Goal: Complete application form: Complete application form

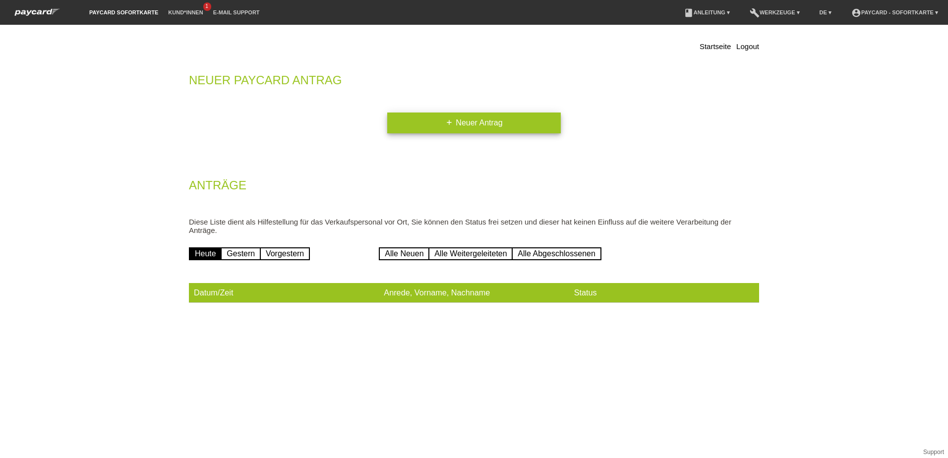
click at [460, 118] on link "add Neuer Antrag" at bounding box center [474, 123] width 174 height 21
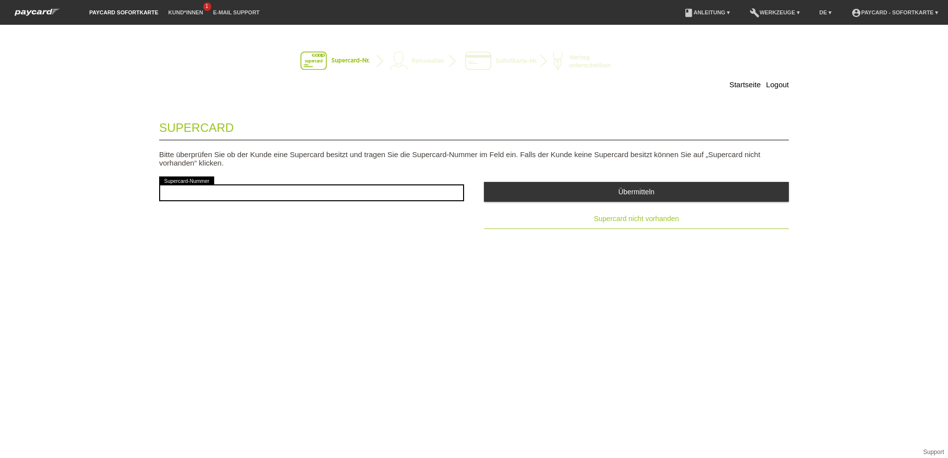
click at [625, 219] on span "Supercard nicht vorhanden" at bounding box center [636, 219] width 85 height 8
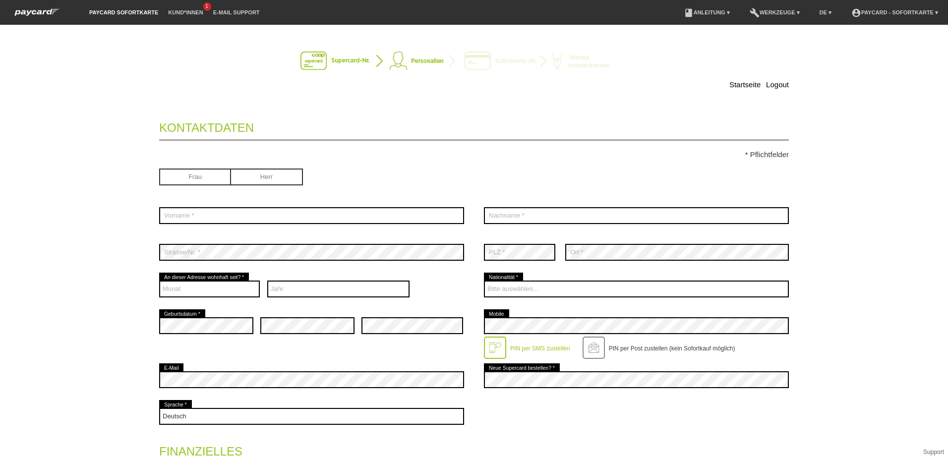
click at [274, 176] on input "radio" at bounding box center [267, 176] width 72 height 15
radio input "true"
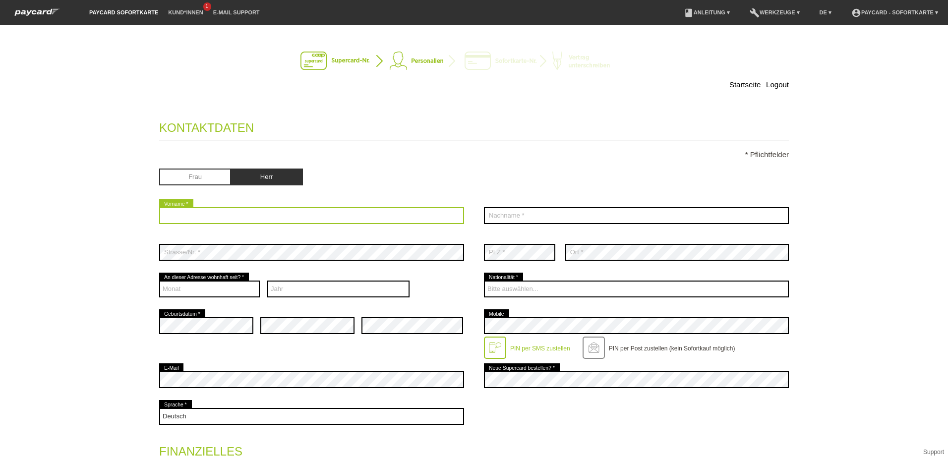
click at [217, 216] on input "text" at bounding box center [311, 215] width 305 height 17
type input "[PERSON_NAME]"
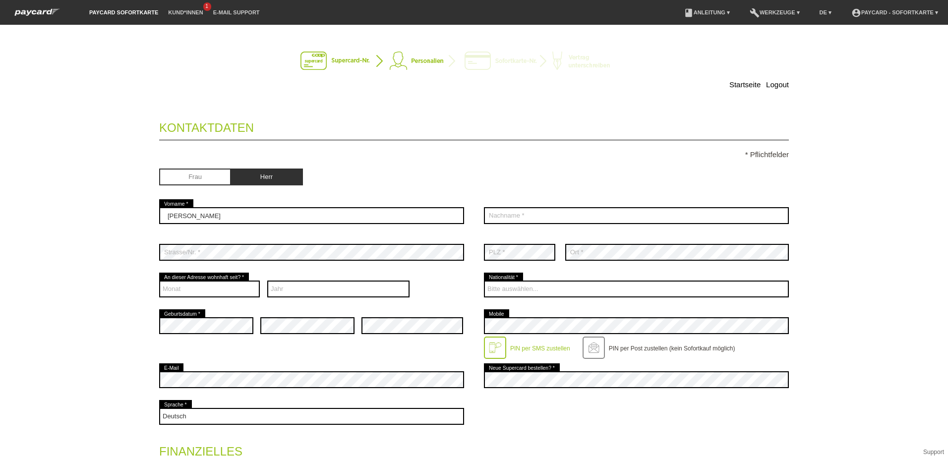
click at [429, 75] on div "Startseite Logout Kontaktdaten * Pflichtfelder Frau Herr Ramon error 01 C" at bounding box center [474, 368] width 694 height 666
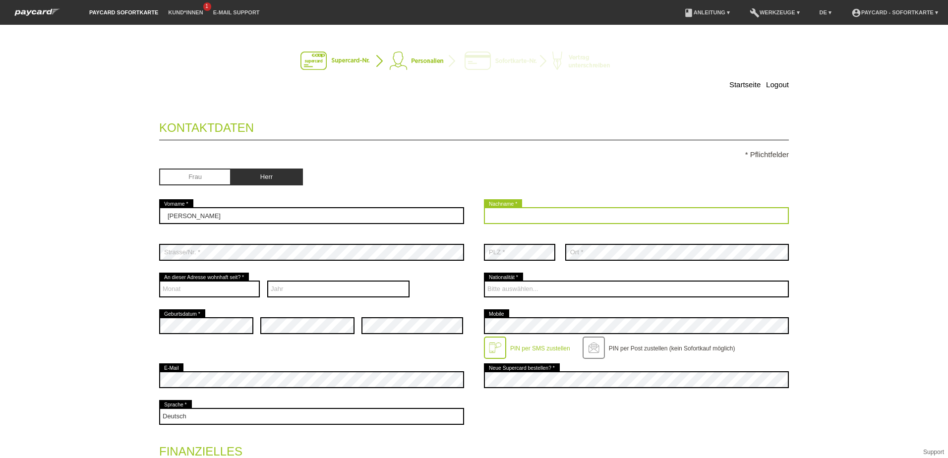
click at [493, 214] on input "text" at bounding box center [636, 215] width 305 height 17
type input "Schlegel"
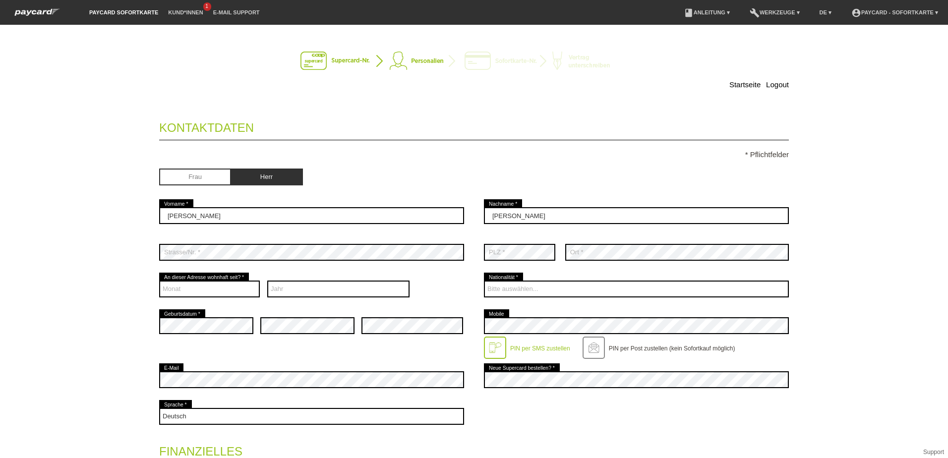
click at [550, 187] on div "Frau Herr" at bounding box center [474, 178] width 630 height 39
click at [330, 174] on div "Frau Herr" at bounding box center [311, 178] width 305 height 19
click at [617, 276] on div "Bitte auswählen... Schweiz Deutschland Liechtenstein Österreich ------------ Af…" at bounding box center [636, 289] width 305 height 37
click at [187, 289] on select "Monat 01 02 03 04 05 06 07 08 09 10 11 12" at bounding box center [209, 289] width 101 height 17
select select "09"
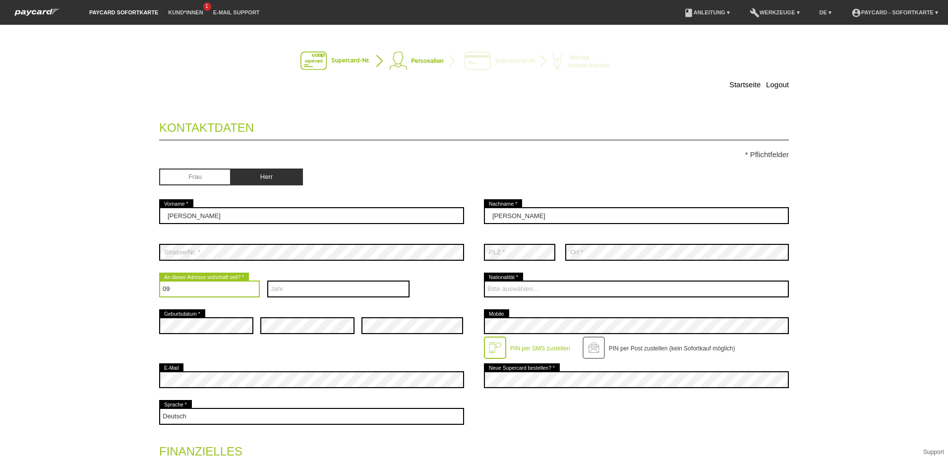
click at [159, 281] on select "Monat 01 02 03 04 05 06 07 08 09 10 11 12" at bounding box center [209, 289] width 101 height 17
click at [290, 287] on select "Jahr 2025 2024 2023 2022 2021 2020 2019 2018 2017 2016" at bounding box center [338, 289] width 143 height 17
select select "2025"
click at [267, 281] on select "Jahr 2025 2024 2023 2022 2021 2020 2019 2018 2017 2016" at bounding box center [338, 289] width 143 height 17
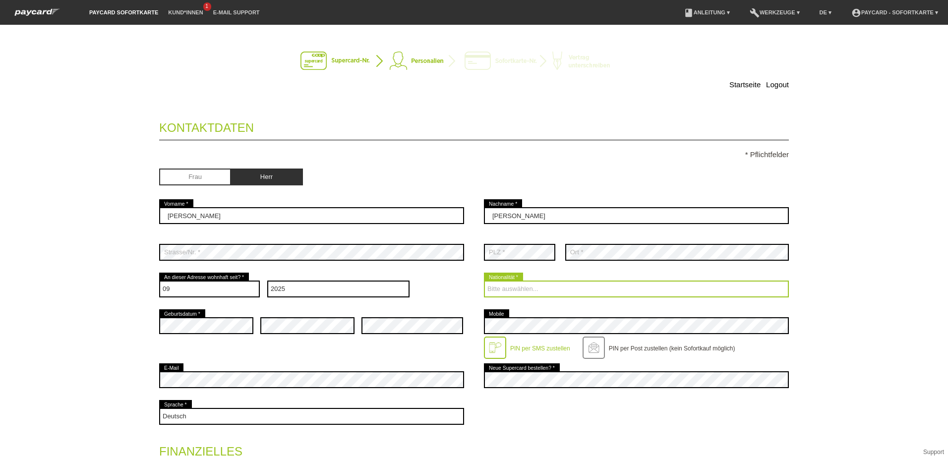
click at [518, 289] on select "Bitte auswählen... Schweiz Deutschland Liechtenstein Österreich ------------ Af…" at bounding box center [636, 289] width 305 height 17
select select "CH"
click at [484, 281] on select "Bitte auswählen... Schweiz Deutschland Liechtenstein Österreich ------------ Af…" at bounding box center [636, 289] width 305 height 17
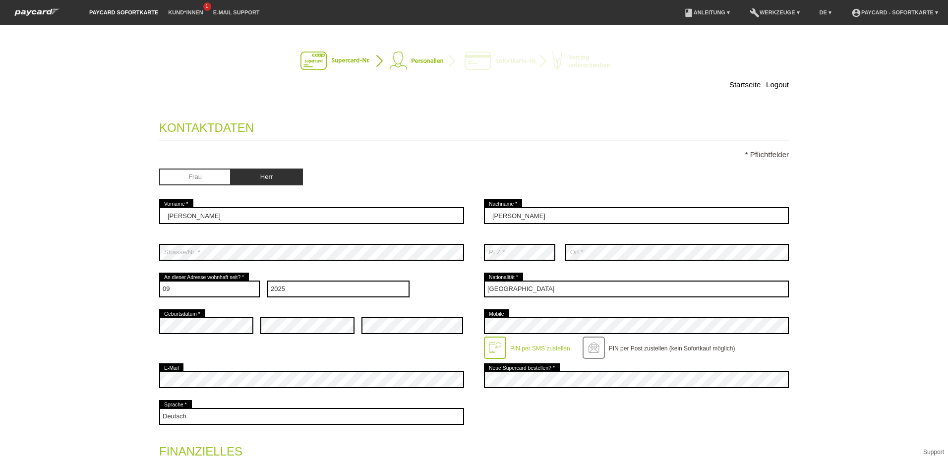
click at [488, 344] on div at bounding box center [495, 348] width 22 height 22
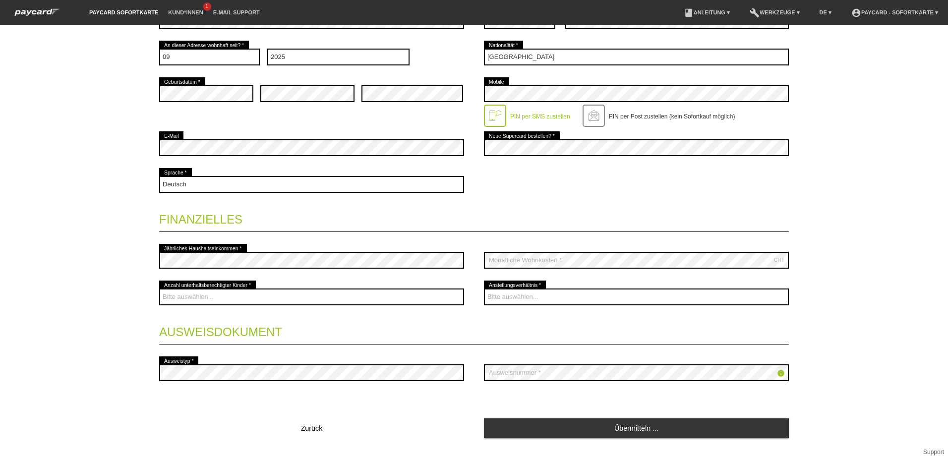
scroll to position [253, 0]
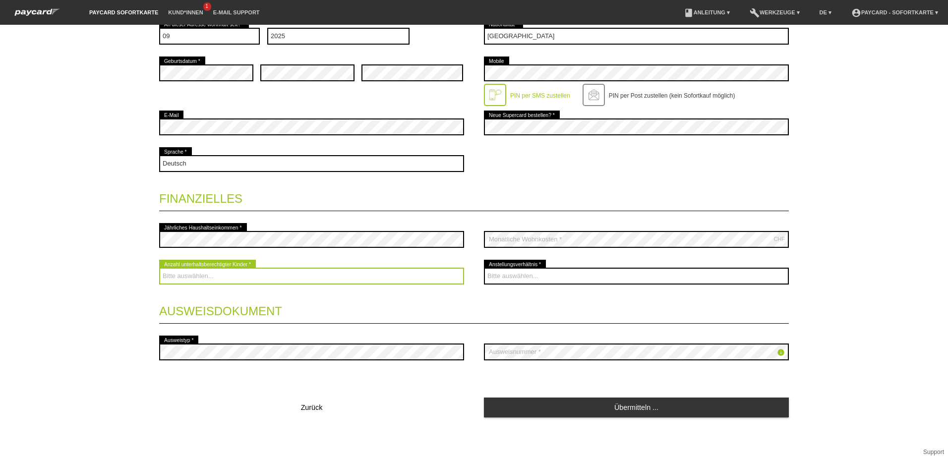
click at [379, 279] on select "Bitte auswählen... 0 1 2 3 4 5 6 7 8 9" at bounding box center [311, 276] width 305 height 17
select select "0"
click at [159, 268] on select "Bitte auswählen... 0 1 2 3 4 5 6 7 8 9" at bounding box center [311, 276] width 305 height 17
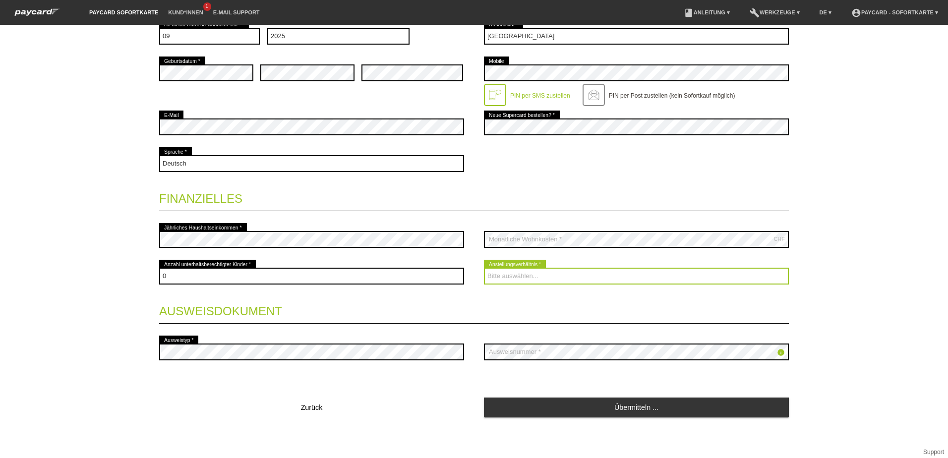
click at [516, 280] on select "Bitte auswählen... Unbefristet Befristet Lehrling/Student Pensioniert Nicht arb…" at bounding box center [636, 276] width 305 height 17
select select "UNLIMITED"
click at [484, 268] on select "Bitte auswählen... Unbefristet Befristet Lehrling/Student Pensioniert Nicht arb…" at bounding box center [636, 276] width 305 height 17
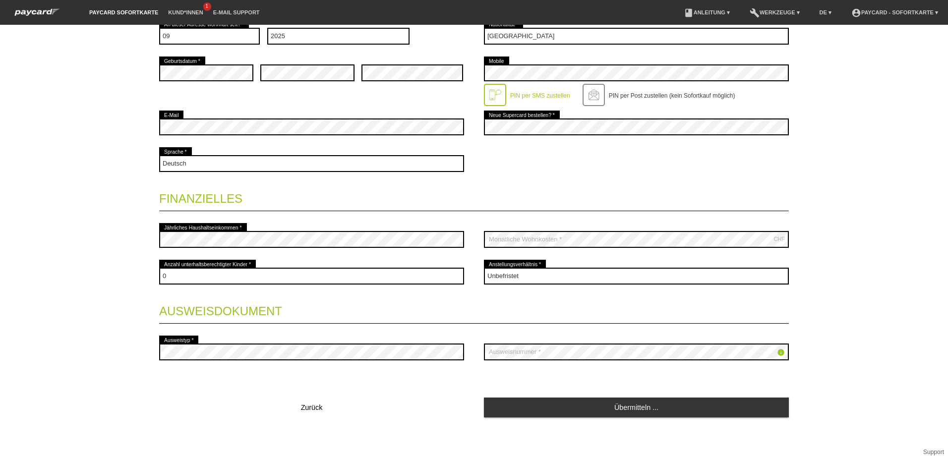
click at [189, 340] on div "error Ausweistyp *" at bounding box center [311, 352] width 305 height 37
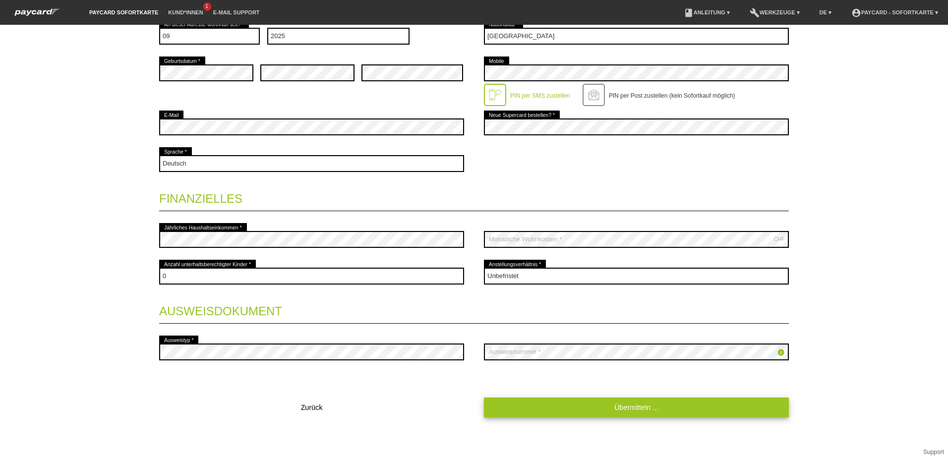
click at [642, 405] on link "Übermitteln ..." at bounding box center [636, 407] width 305 height 19
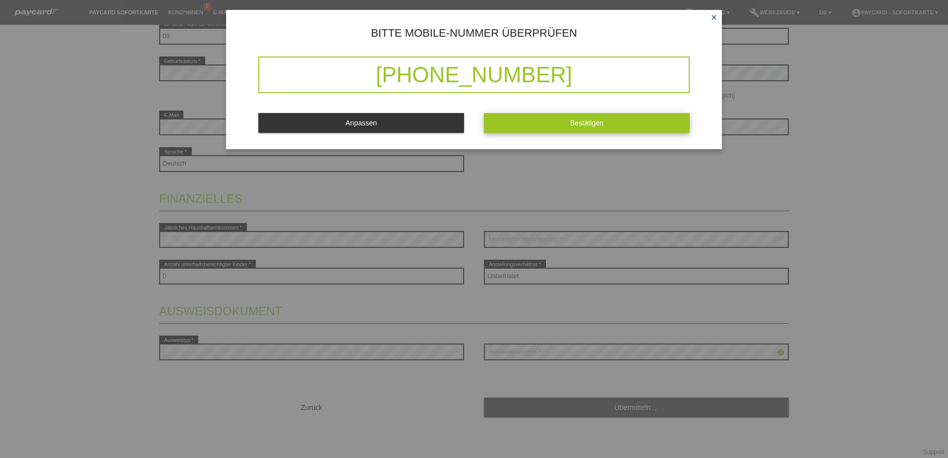
click at [583, 120] on span "Bestätigen" at bounding box center [587, 123] width 34 height 8
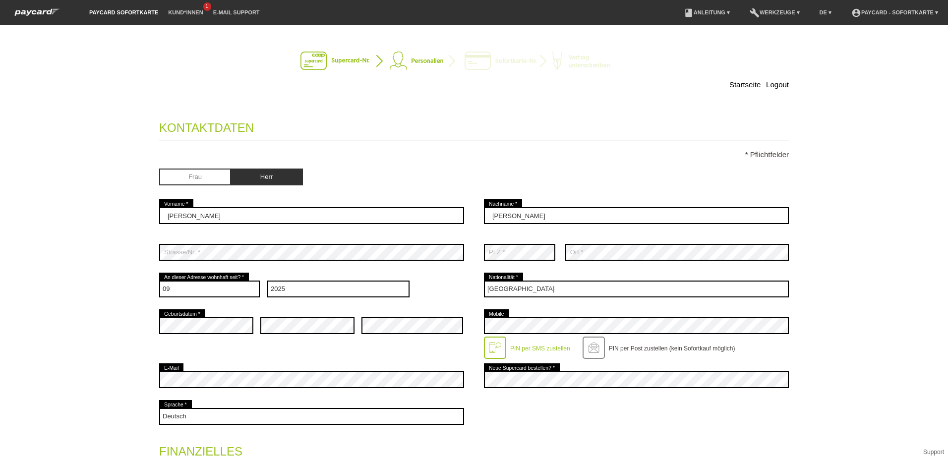
scroll to position [0, 0]
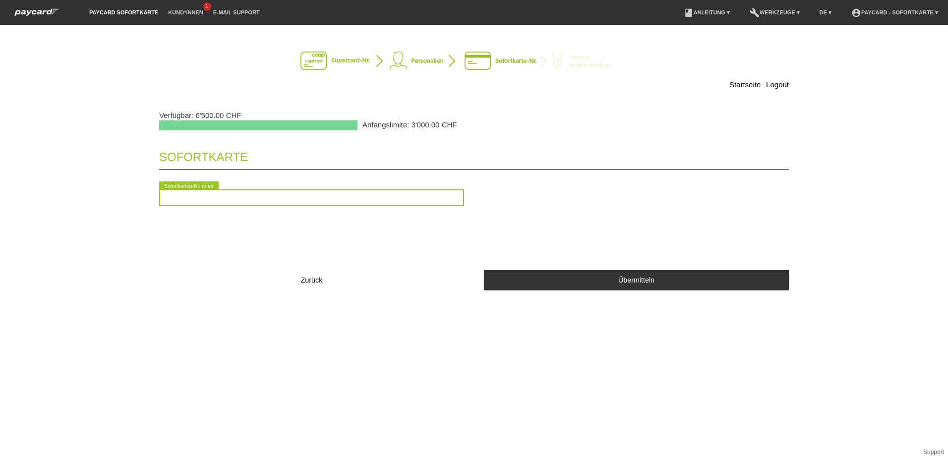
click at [180, 197] on input "text" at bounding box center [311, 197] width 305 height 17
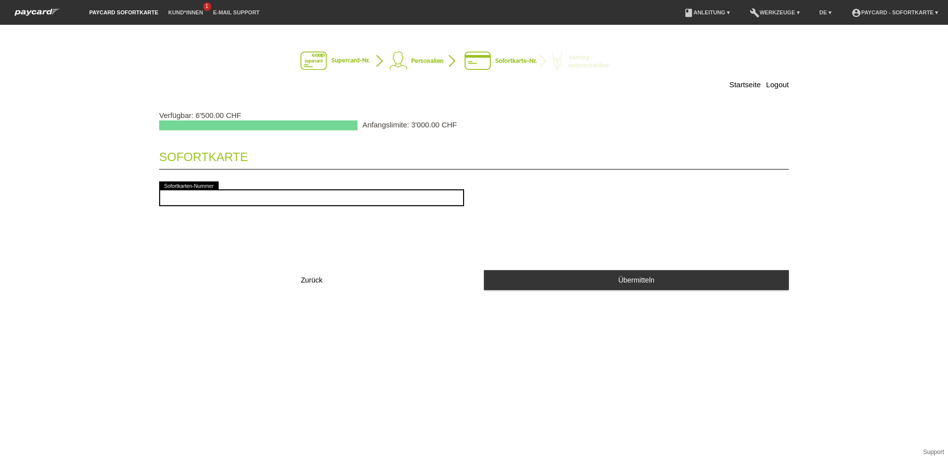
click at [156, 308] on div "Startseite Logout Verfügbar: 6'500.00 CHF Anfangslimite: 3'000.00 CHF Sofortkar…" at bounding box center [474, 241] width 948 height 433
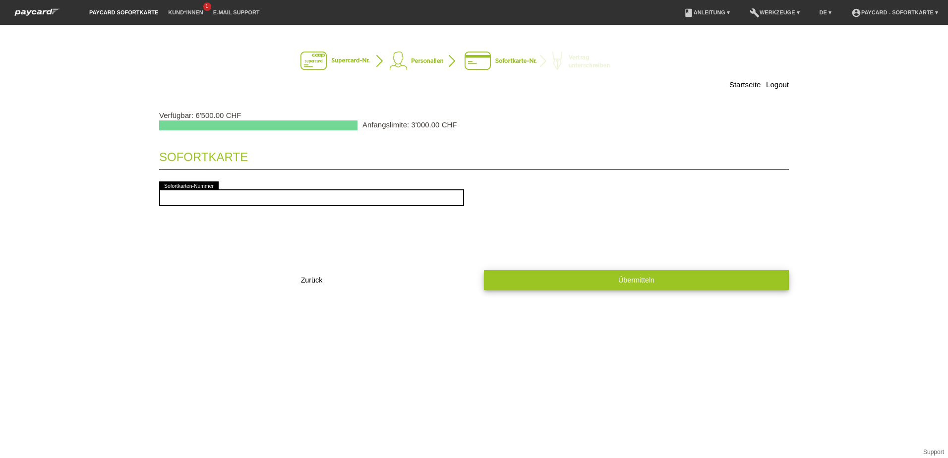
click at [627, 281] on span "Übermitteln" at bounding box center [636, 280] width 36 height 8
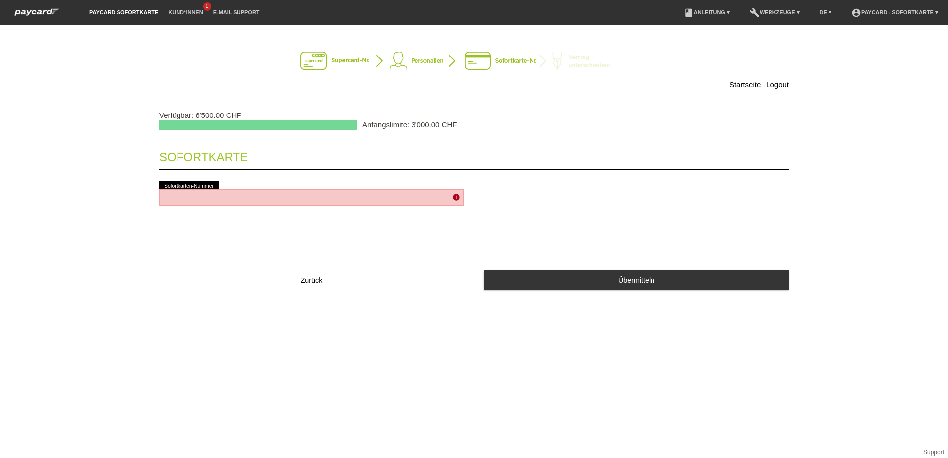
click at [455, 198] on icon "error" at bounding box center [456, 197] width 8 height 8
click at [455, 196] on icon "error" at bounding box center [456, 197] width 8 height 8
click at [360, 189] on div "error Sofortkarten-Nummer" at bounding box center [311, 198] width 305 height 37
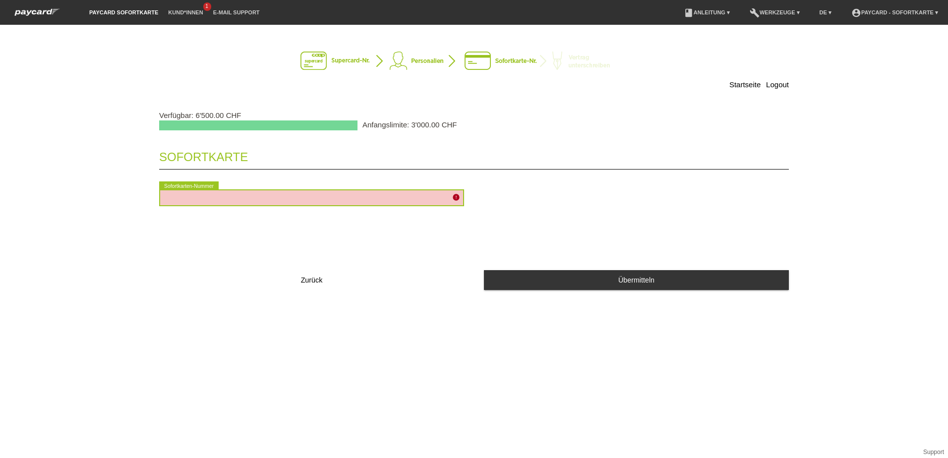
click at [195, 192] on input "text" at bounding box center [311, 197] width 305 height 17
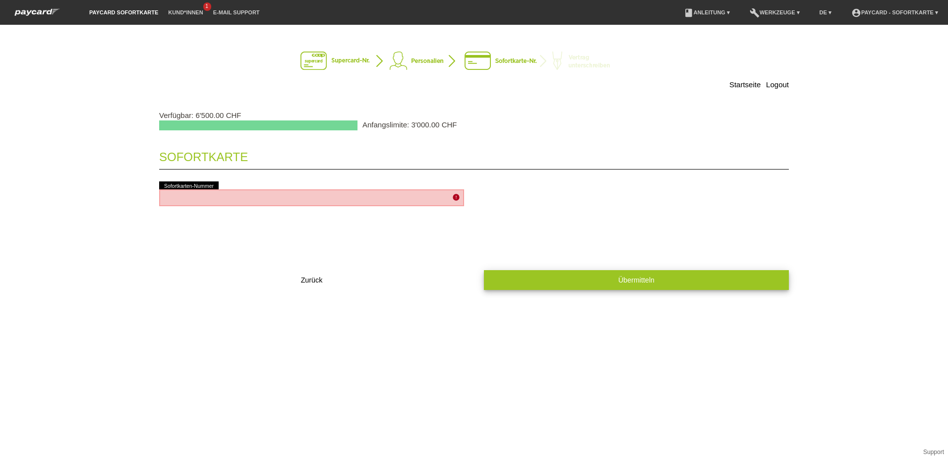
click at [632, 279] on span "Übermitteln" at bounding box center [636, 280] width 36 height 8
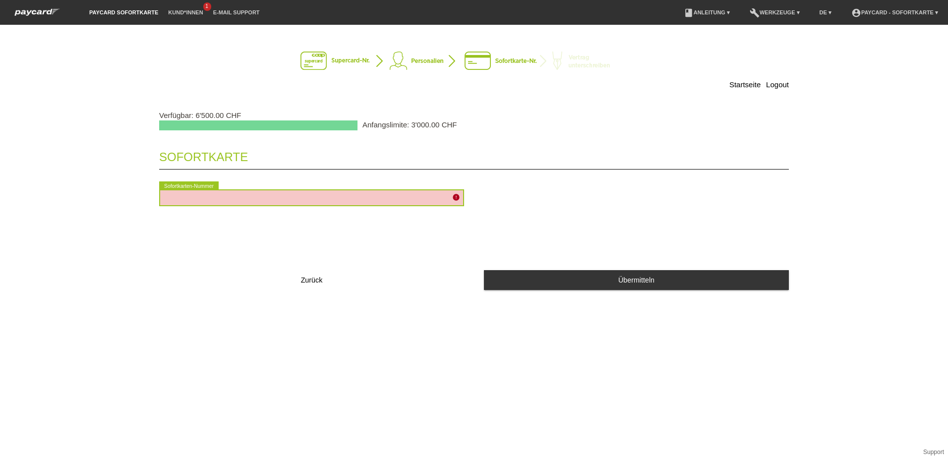
click at [181, 196] on input "text" at bounding box center [311, 197] width 305 height 17
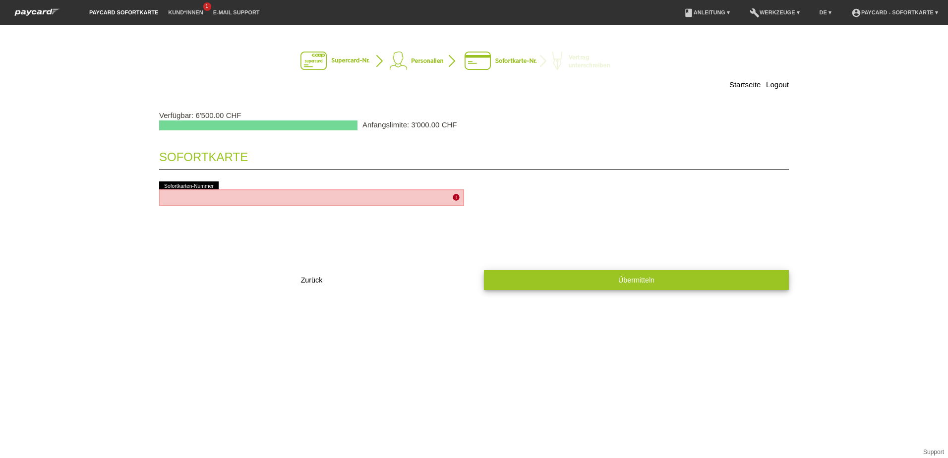
click at [640, 277] on span "Übermitteln" at bounding box center [636, 280] width 36 height 8
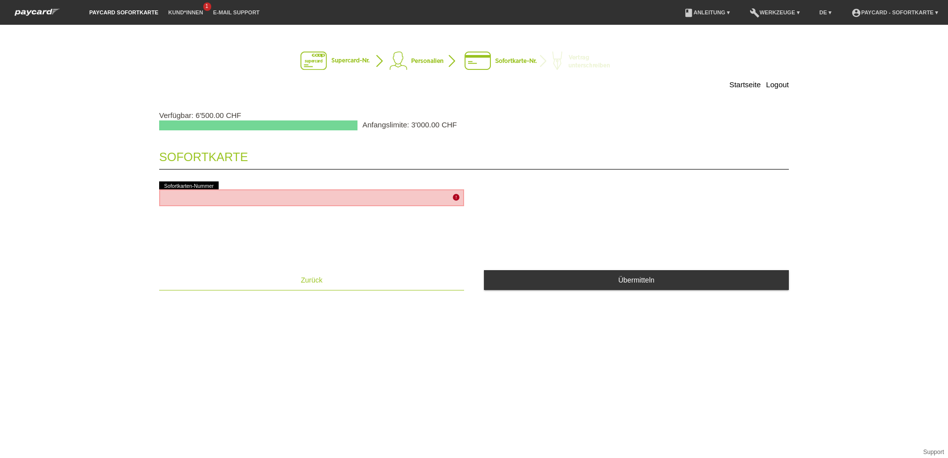
click at [307, 279] on span "Zurück" at bounding box center [312, 280] width 22 height 8
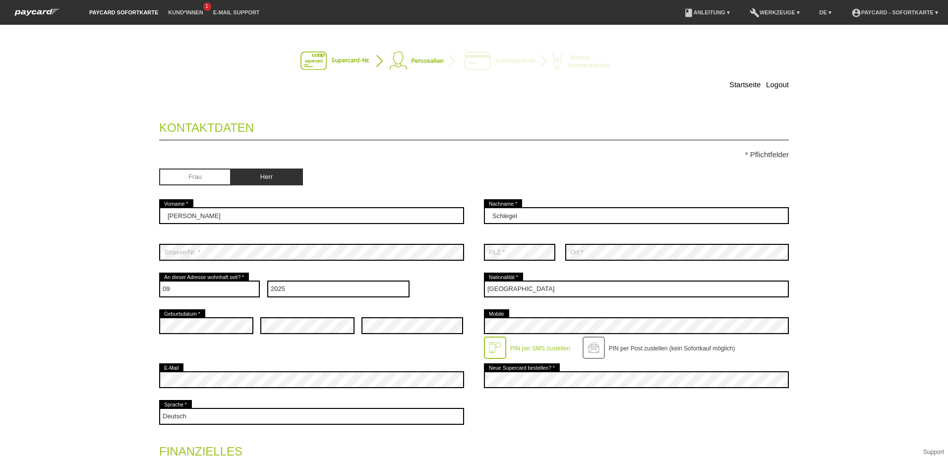
select select "09"
select select "2025"
select select "CH"
select select "0"
select select "UNLIMITED"
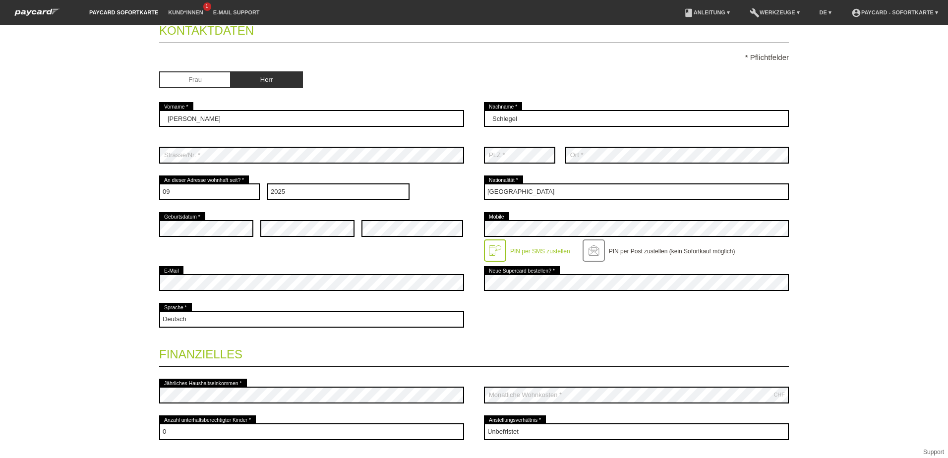
scroll to position [253, 0]
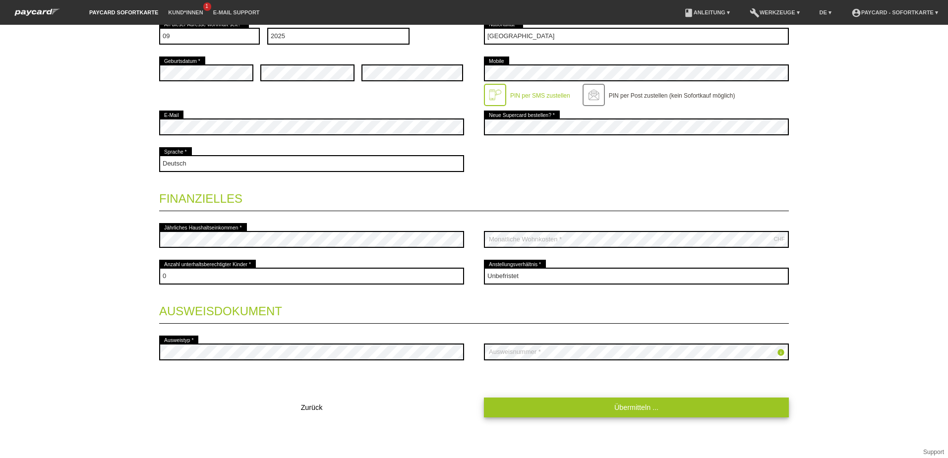
click at [631, 406] on link "Übermitteln ..." at bounding box center [636, 407] width 305 height 19
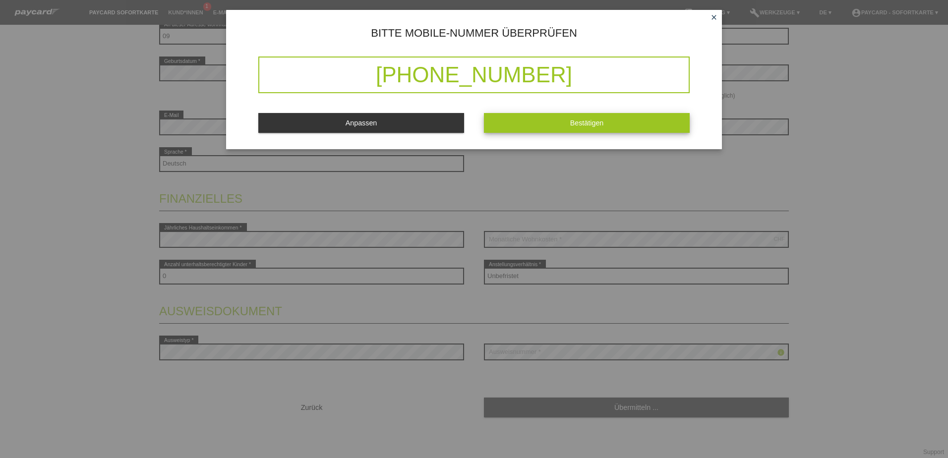
click at [553, 121] on button "Bestätigen" at bounding box center [587, 122] width 206 height 19
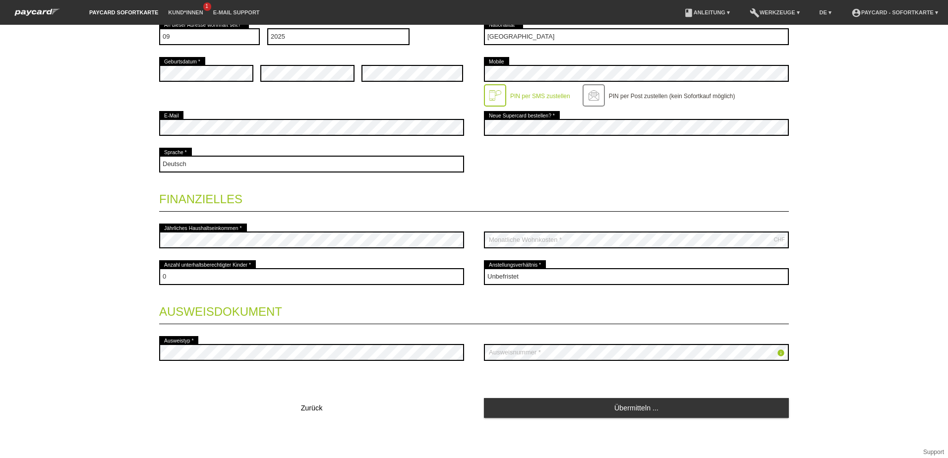
scroll to position [273, 0]
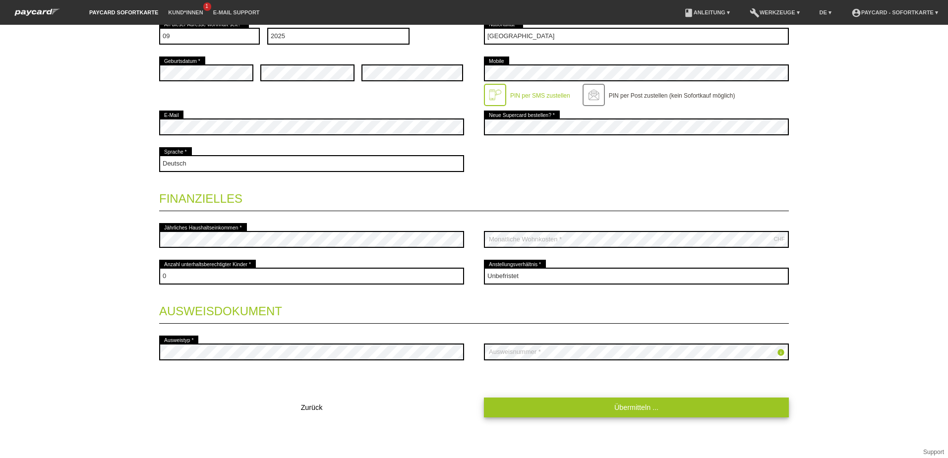
click at [625, 406] on link "Übermitteln ..." at bounding box center [636, 407] width 305 height 19
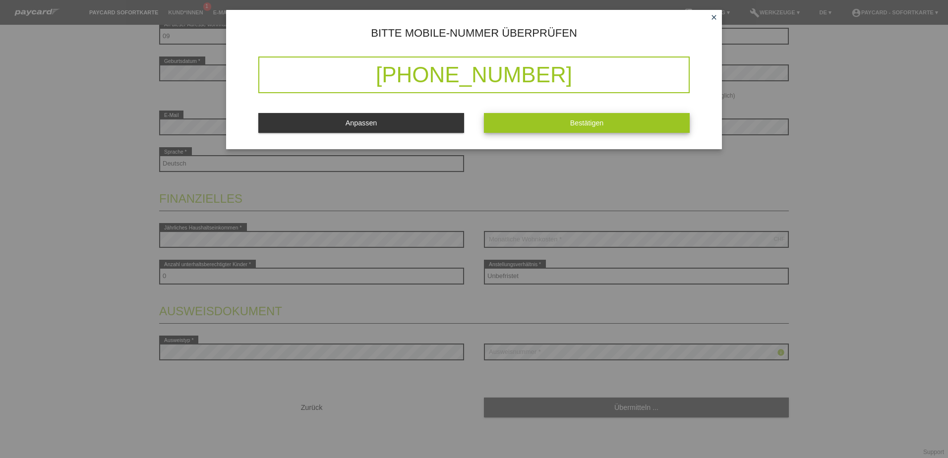
click at [589, 119] on span "Bestätigen" at bounding box center [587, 123] width 34 height 8
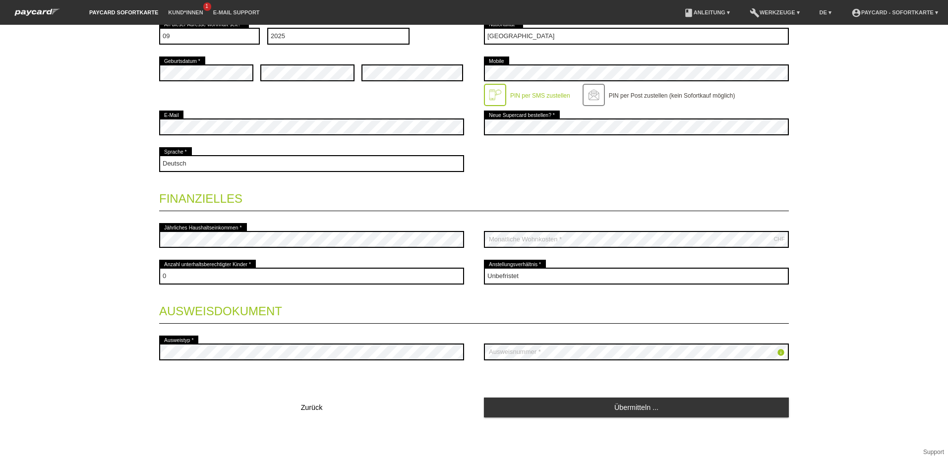
scroll to position [1, 0]
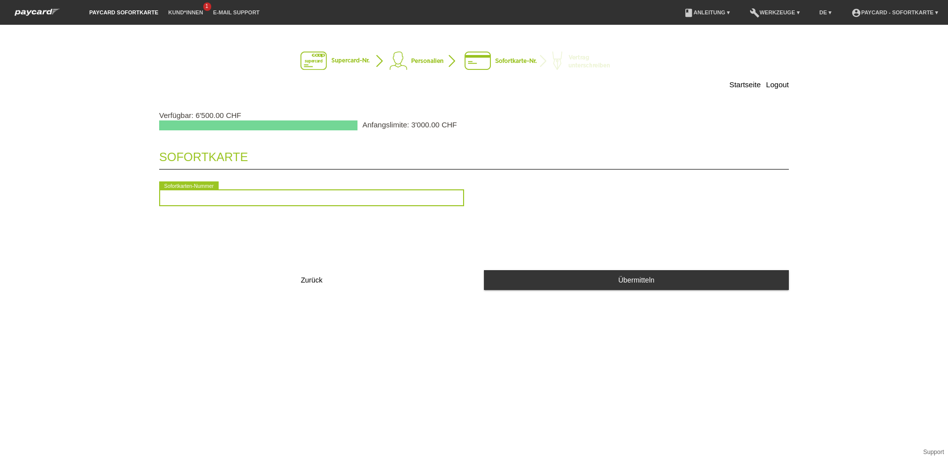
click at [183, 200] on input "text" at bounding box center [311, 197] width 305 height 17
type input "2090553145240"
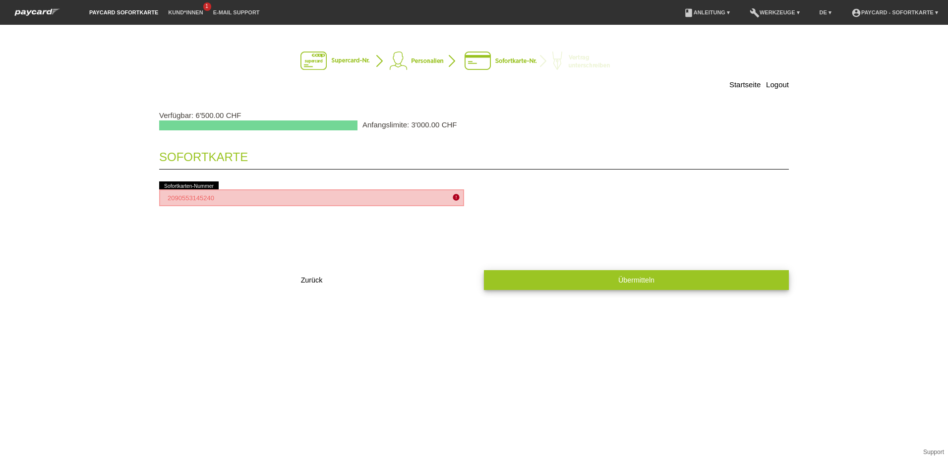
click at [647, 278] on span "Übermitteln" at bounding box center [636, 280] width 36 height 8
click at [643, 285] on button "Übermitteln" at bounding box center [636, 279] width 305 height 19
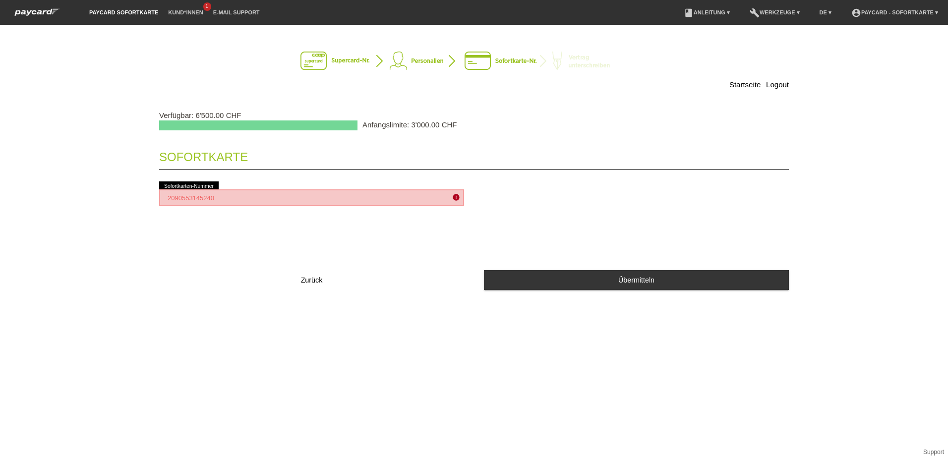
click at [456, 197] on icon "error" at bounding box center [456, 197] width 8 height 8
drag, startPoint x: 456, startPoint y: 197, endPoint x: 479, endPoint y: 235, distance: 44.3
click at [479, 235] on div "Sofortkarte 2090553145240 error Sofortkarten-Nummer Zurück Übermitteln" at bounding box center [474, 220] width 630 height 160
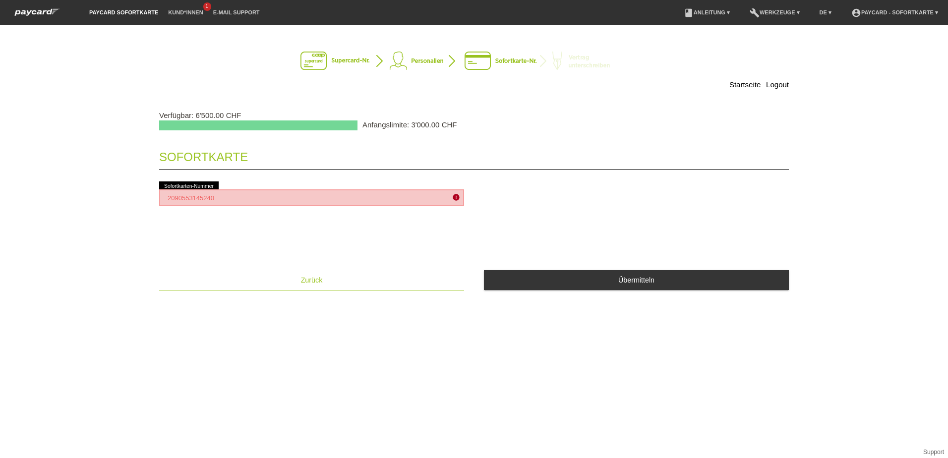
click at [314, 283] on span "Zurück" at bounding box center [312, 280] width 22 height 8
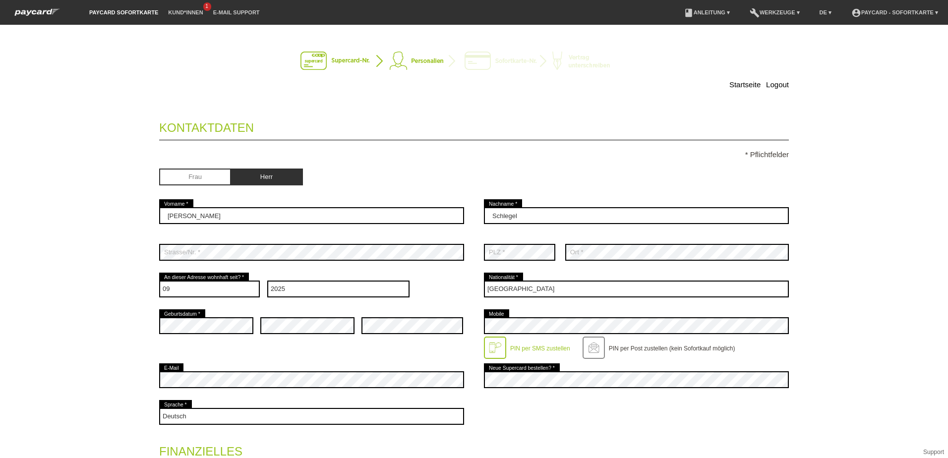
select select "09"
select select "2025"
select select "CH"
select select "0"
select select "UNLIMITED"
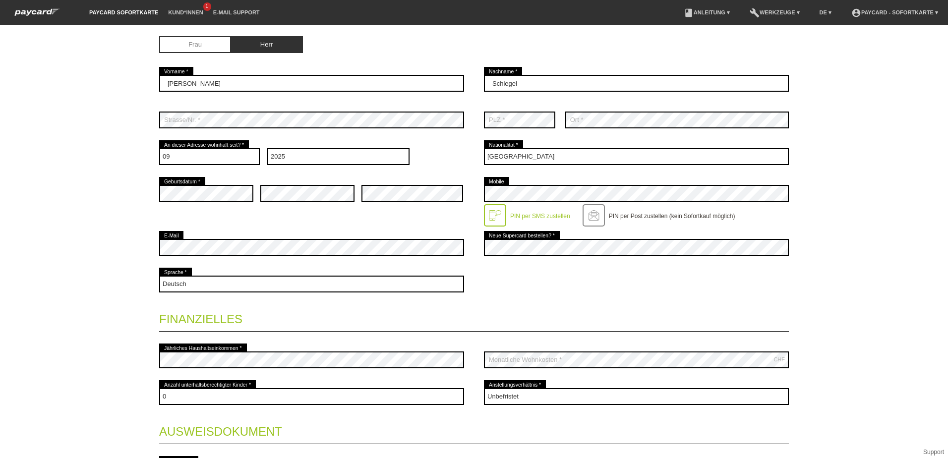
scroll to position [253, 0]
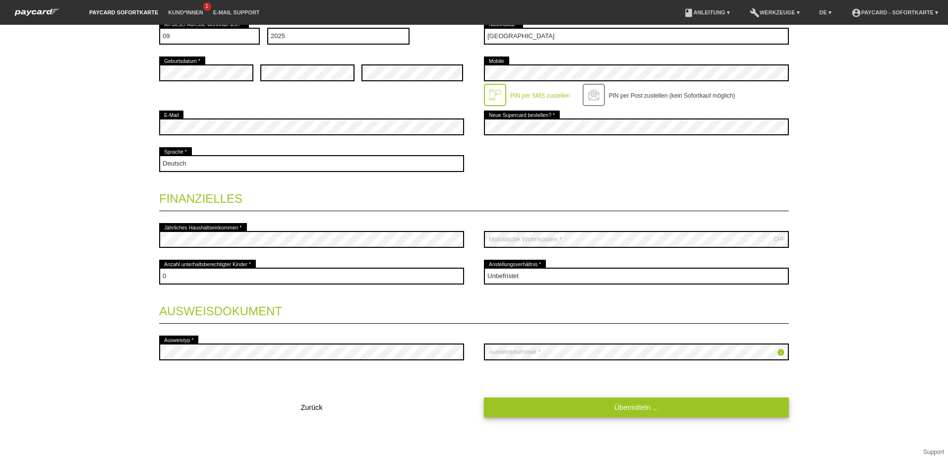
click at [608, 409] on link "Übermitteln ..." at bounding box center [636, 407] width 305 height 19
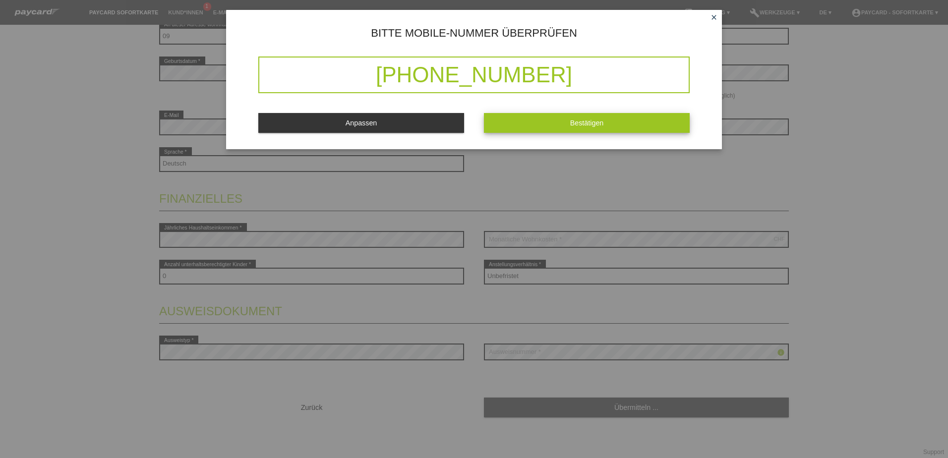
click at [593, 119] on span "Bestätigen" at bounding box center [587, 123] width 34 height 8
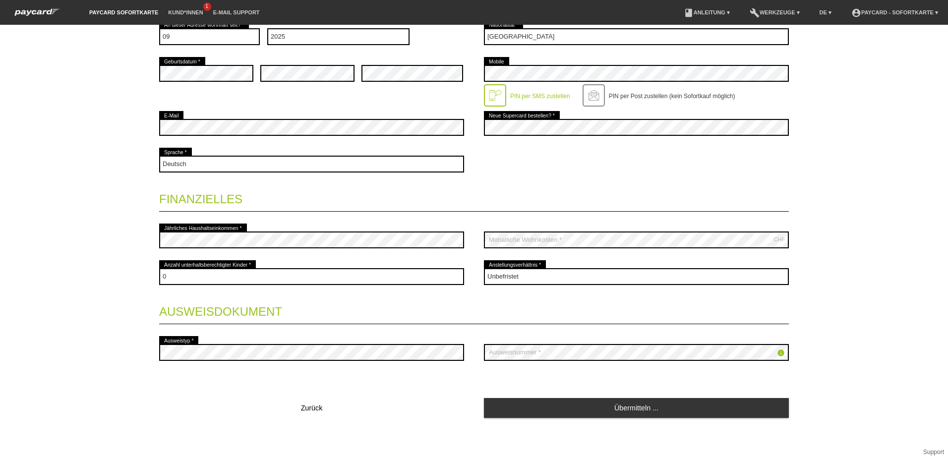
scroll to position [273, 0]
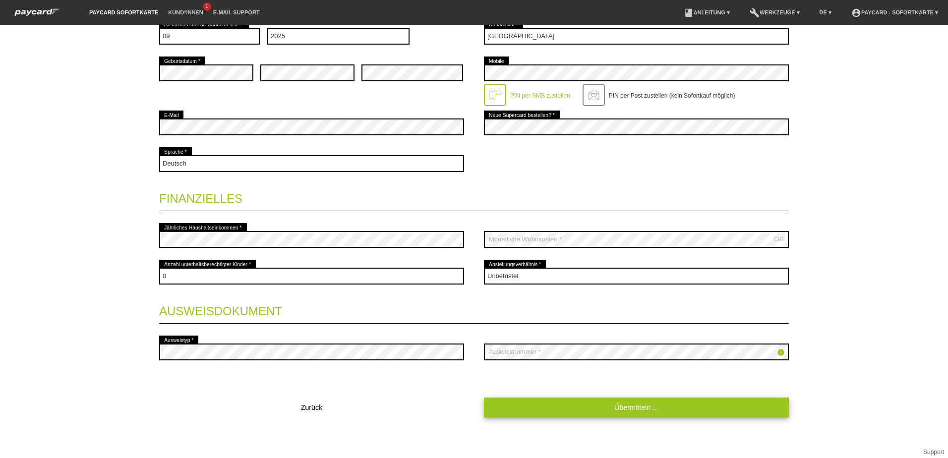
click at [637, 407] on link "Übermitteln ..." at bounding box center [636, 407] width 305 height 19
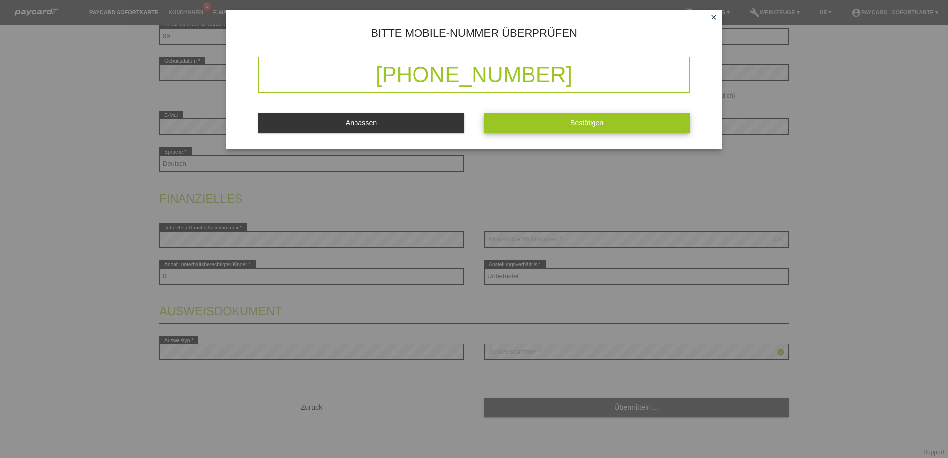
click at [594, 120] on span "Bestätigen" at bounding box center [587, 123] width 34 height 8
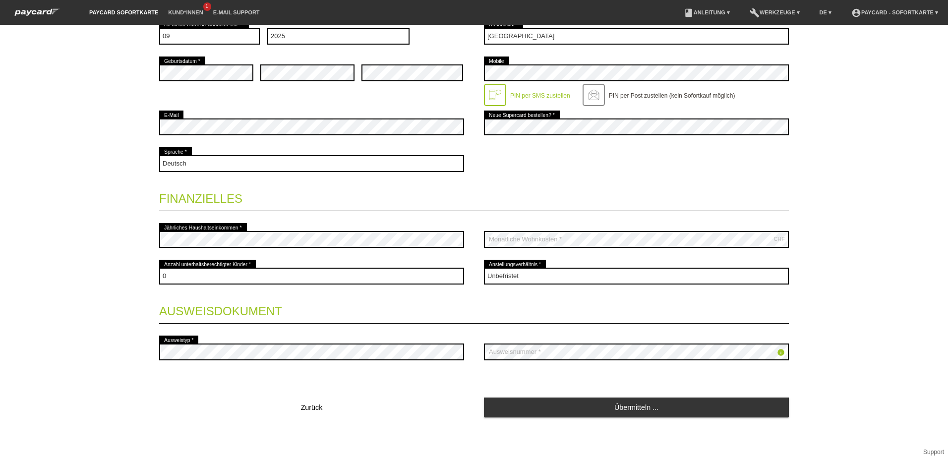
scroll to position [0, 0]
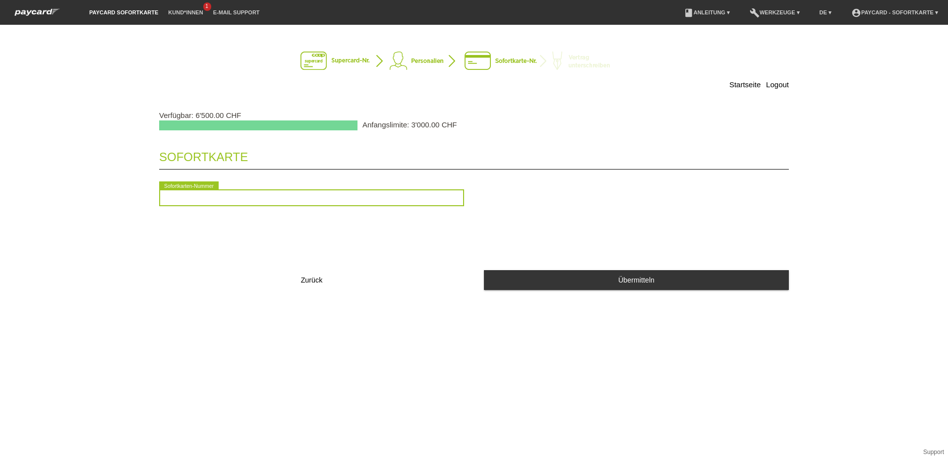
click at [212, 197] on input "text" at bounding box center [311, 197] width 305 height 17
type input "2090553145240"
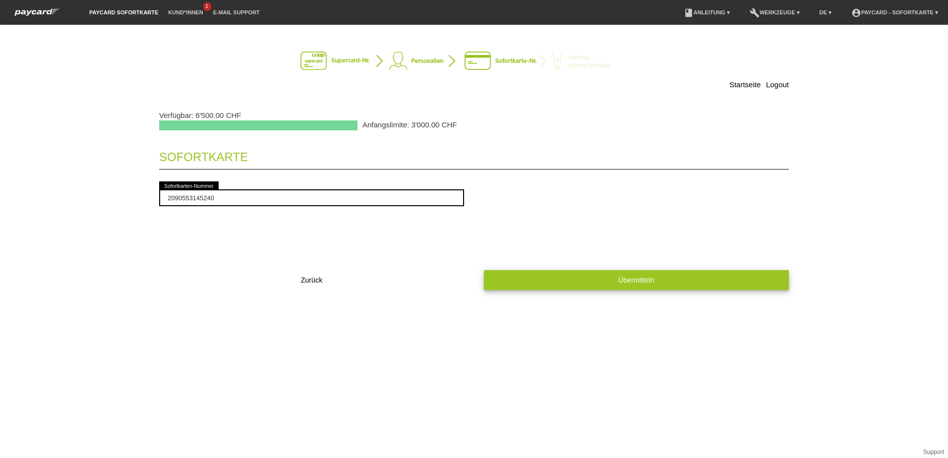
click at [601, 282] on button "Übermitteln" at bounding box center [636, 279] width 305 height 19
click at [636, 283] on span "Übermitteln" at bounding box center [636, 280] width 36 height 8
click at [643, 281] on span "Übermitteln" at bounding box center [636, 280] width 36 height 8
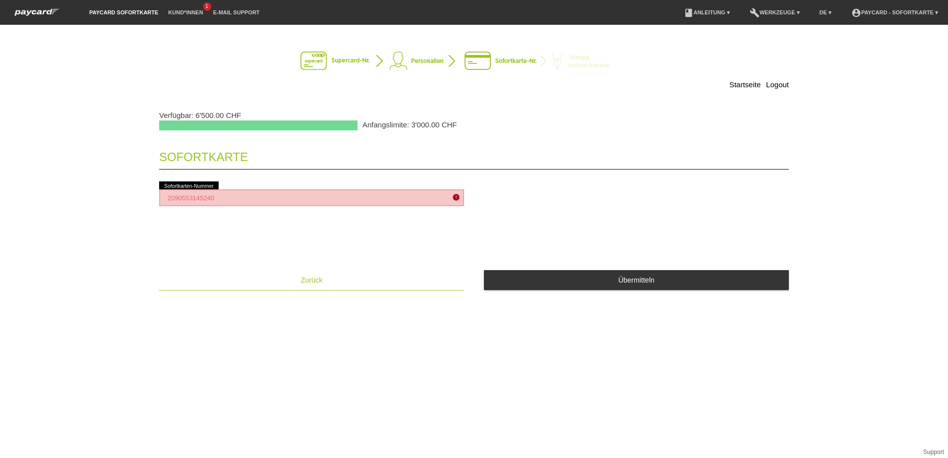
click at [318, 279] on span "Zurück" at bounding box center [312, 280] width 22 height 8
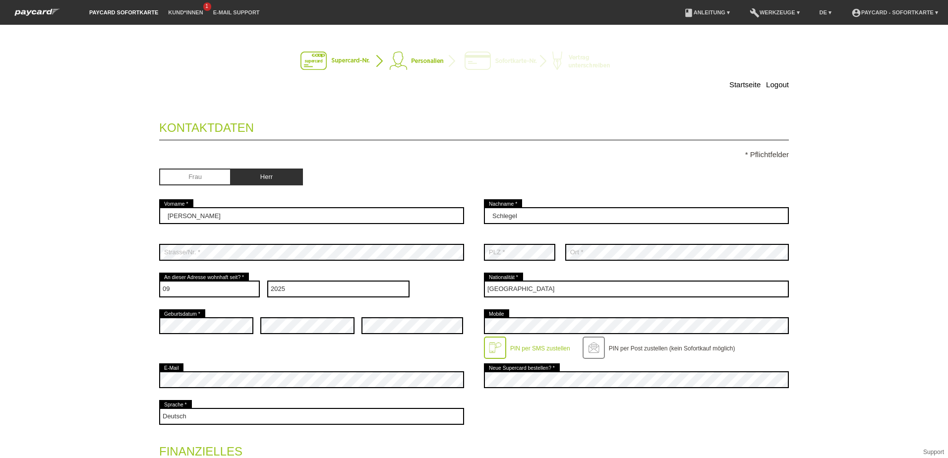
select select "09"
select select "2025"
select select "CH"
select select "0"
select select "UNLIMITED"
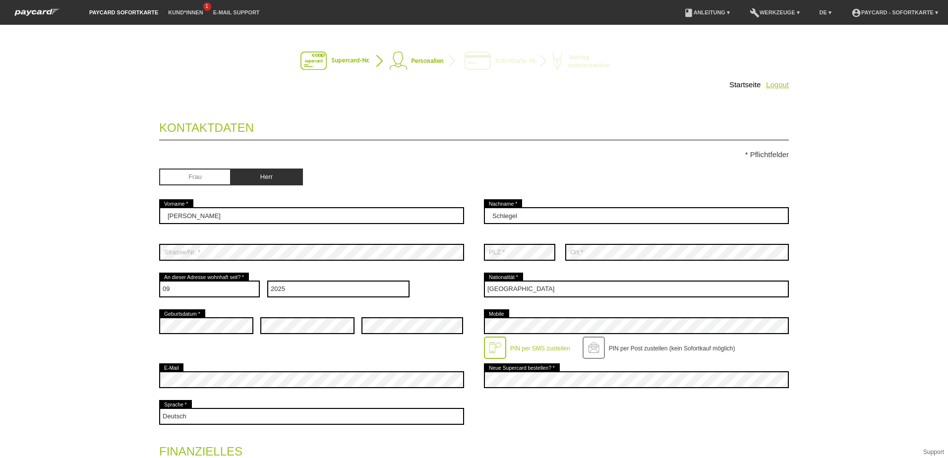
click at [776, 86] on link "Logout" at bounding box center [777, 84] width 23 height 8
